Goal: Check status: Check status

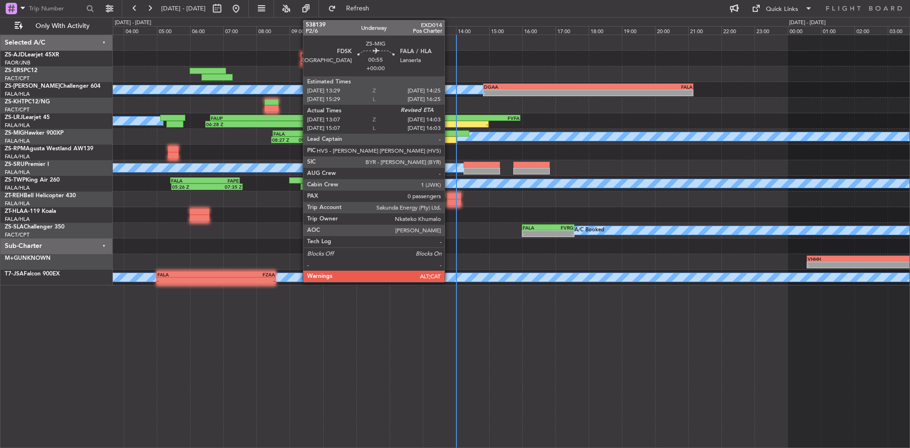
click at [455, 141] on div at bounding box center [441, 140] width 31 height 7
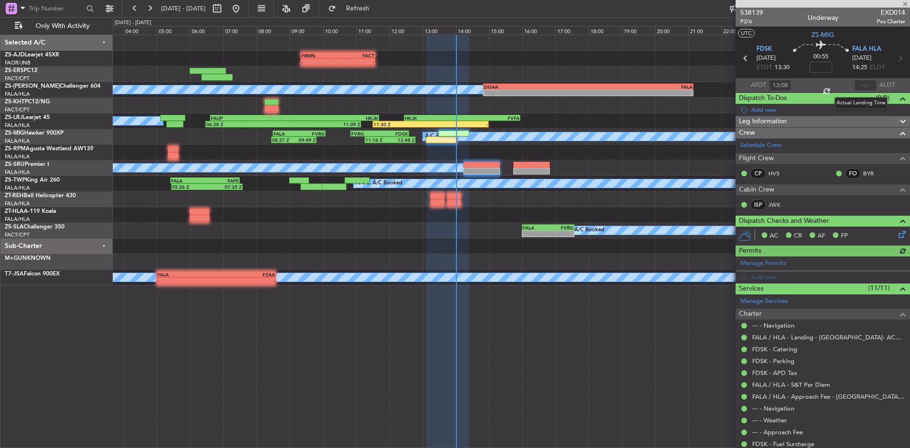
click at [859, 84] on div at bounding box center [865, 85] width 23 height 11
click at [859, 84] on input "text" at bounding box center [865, 85] width 23 height 11
click at [862, 82] on input "text" at bounding box center [865, 85] width 23 height 11
type input "13:48"
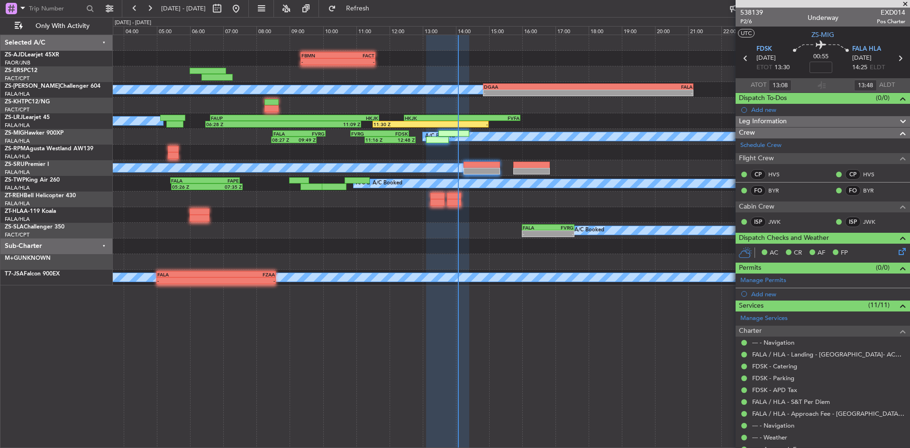
drag, startPoint x: 905, startPoint y: 3, endPoint x: 222, endPoint y: 153, distance: 699.3
click at [905, 3] on span at bounding box center [905, 4] width 9 height 9
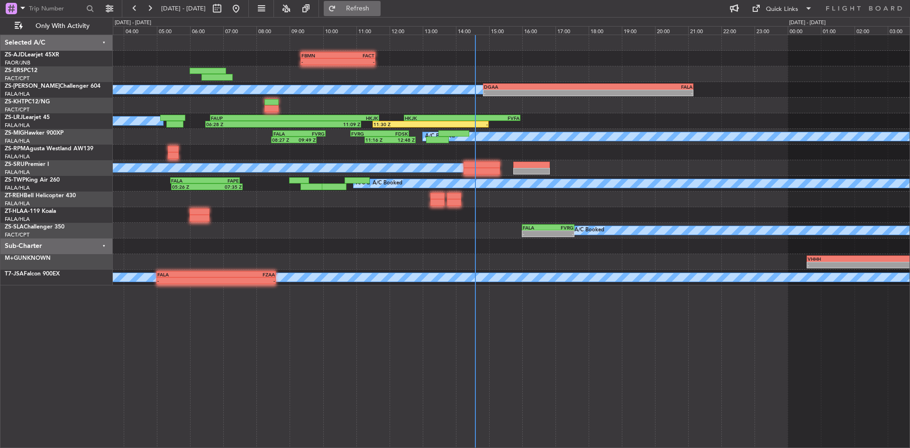
click at [357, 6] on button "Refresh" at bounding box center [352, 8] width 57 height 15
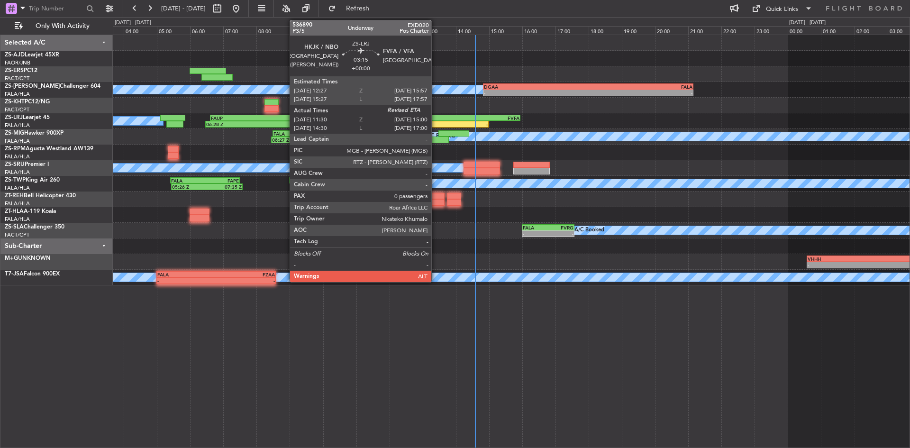
click at [436, 116] on div "HKJK" at bounding box center [433, 118] width 57 height 6
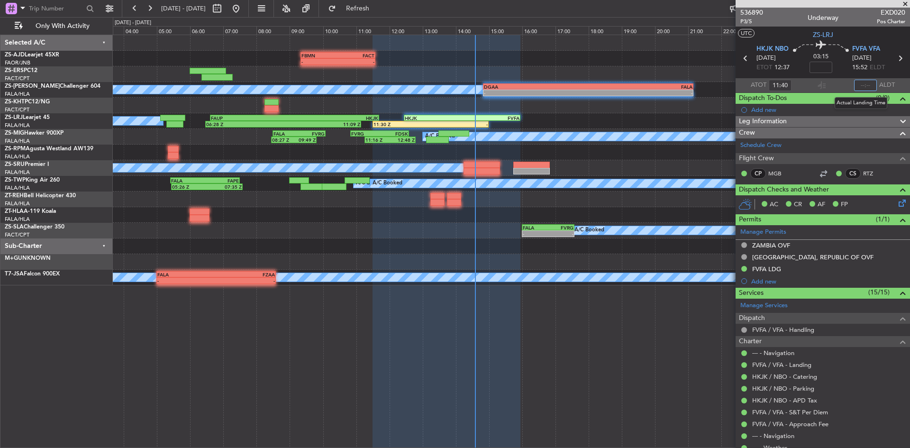
click at [864, 83] on input "text" at bounding box center [865, 85] width 23 height 11
type input "14:34"
click at [906, 4] on span at bounding box center [905, 4] width 9 height 9
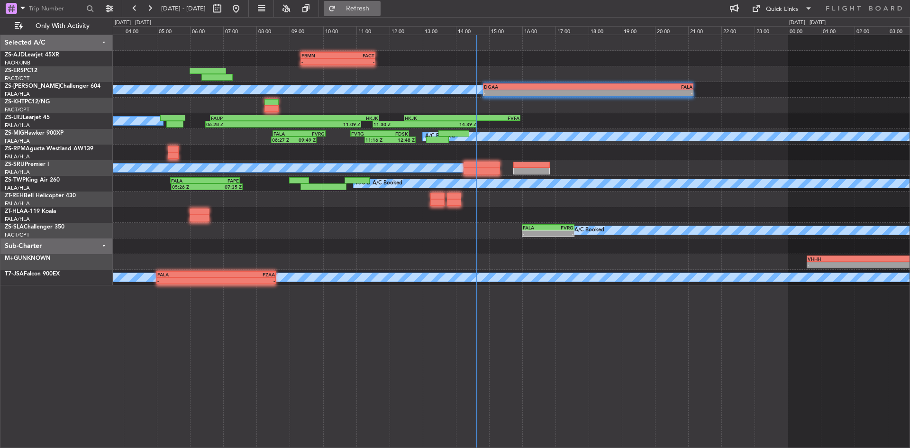
click at [378, 5] on span "Refresh" at bounding box center [358, 8] width 40 height 7
